Goal: Task Accomplishment & Management: Manage account settings

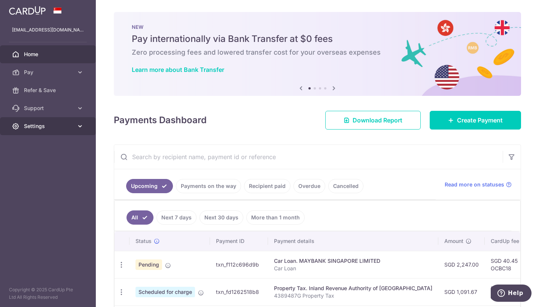
click at [41, 123] on span "Settings" at bounding box center [48, 125] width 49 height 7
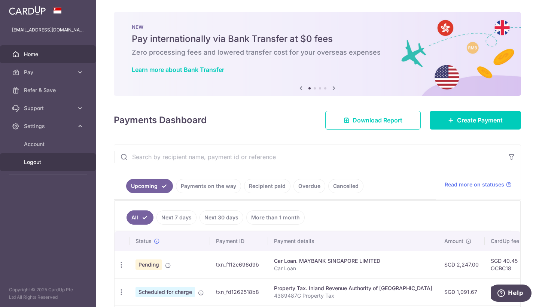
click at [33, 166] on link "Logout" at bounding box center [48, 162] width 96 height 18
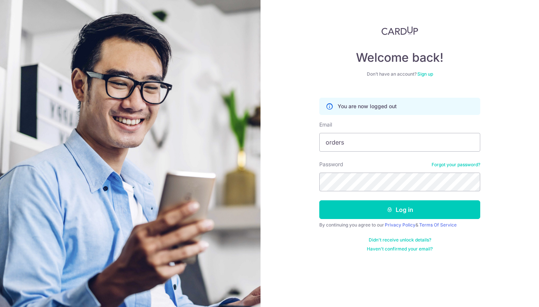
type input "Orders@soicoco.com"
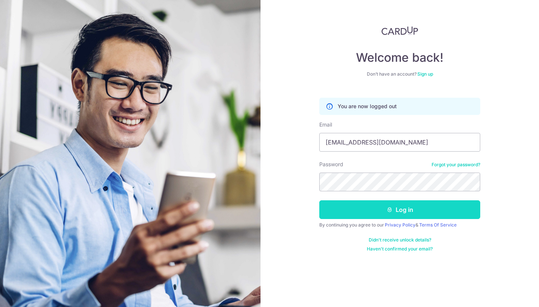
click at [358, 209] on button "Log in" at bounding box center [399, 209] width 161 height 19
